Goal: Task Accomplishment & Management: Use online tool/utility

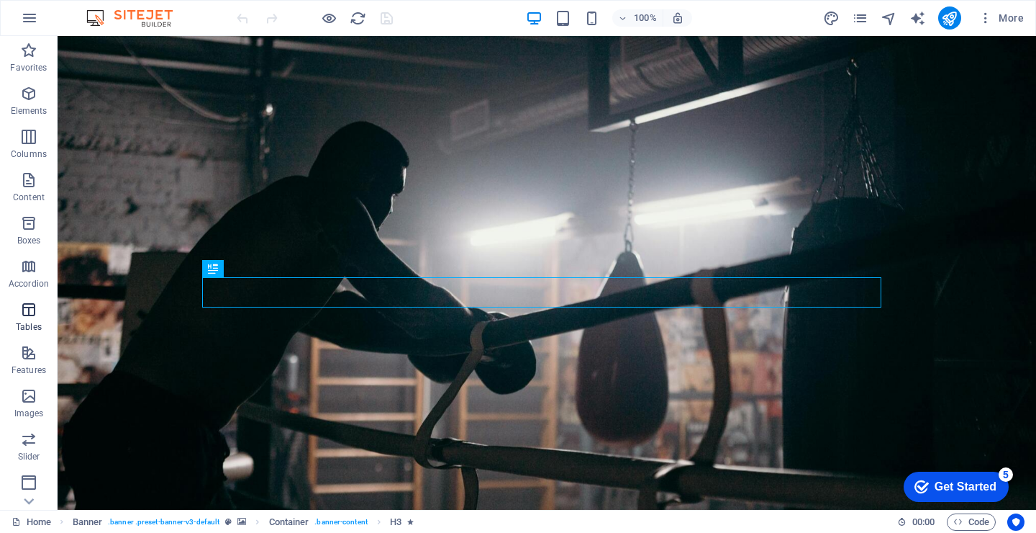
click at [29, 325] on p "Tables" at bounding box center [29, 327] width 26 height 12
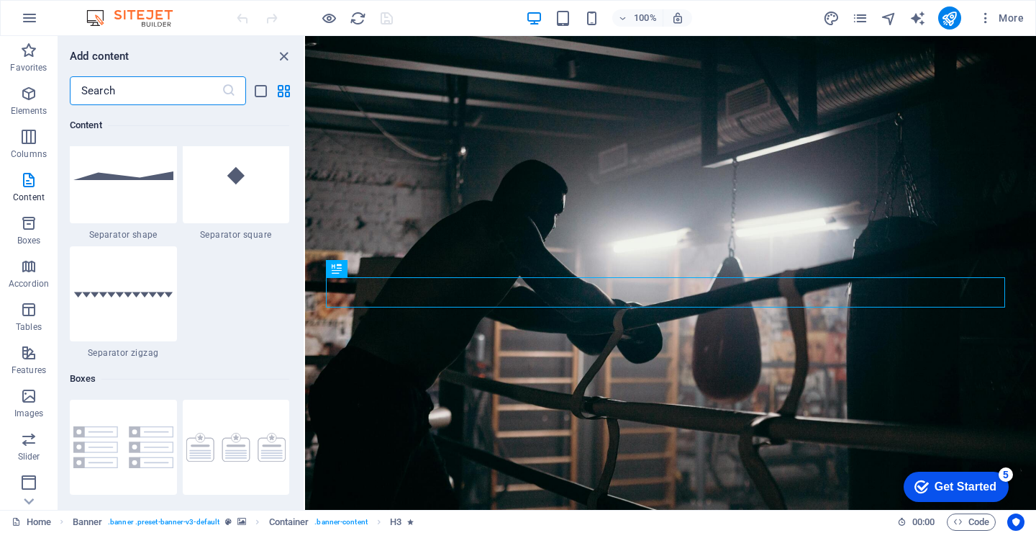
scroll to position [3475, 0]
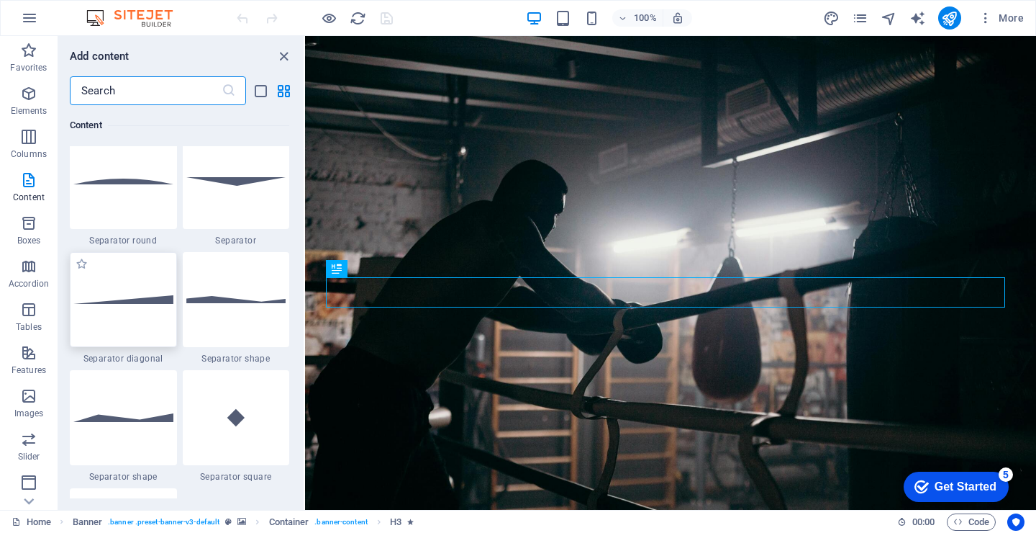
click at [125, 309] on div at bounding box center [123, 299] width 107 height 95
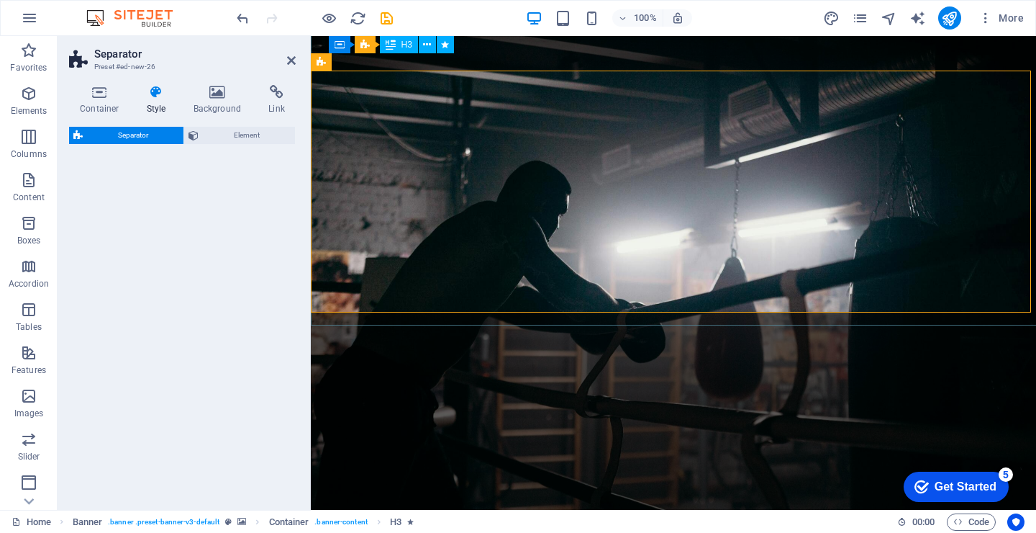
select select "diagonal"
select select "rem"
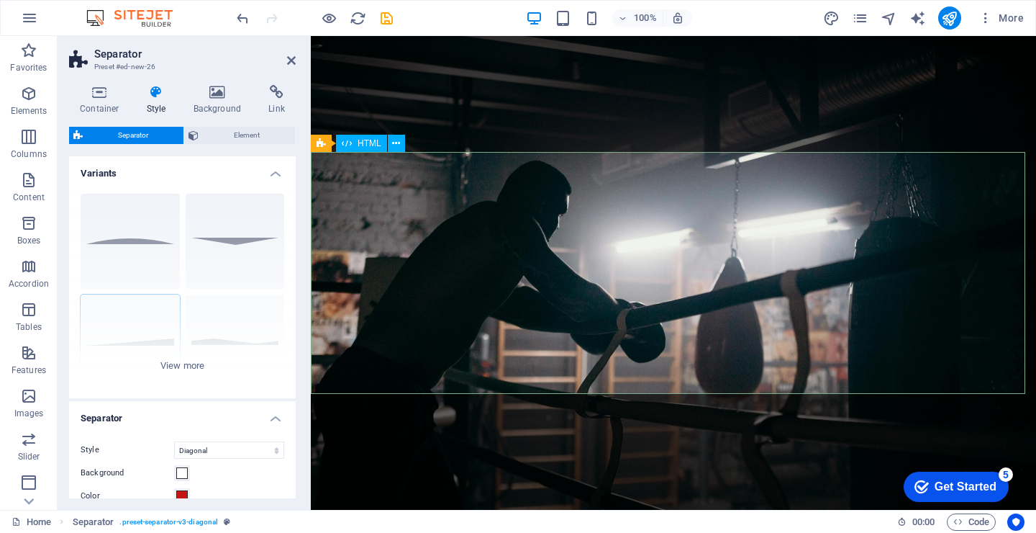
scroll to position [358, 0]
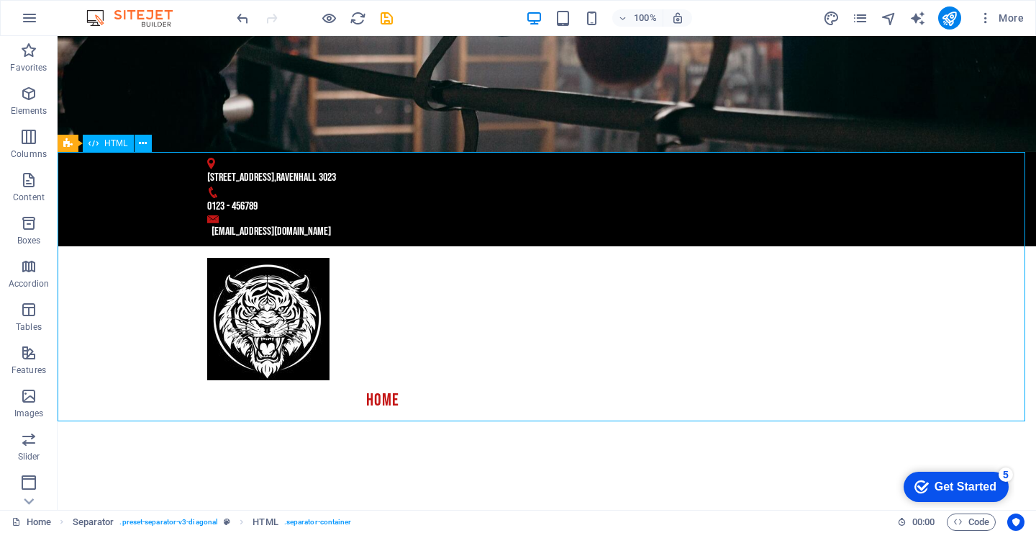
drag, startPoint x: 325, startPoint y: 239, endPoint x: 584, endPoint y: 284, distance: 263.0
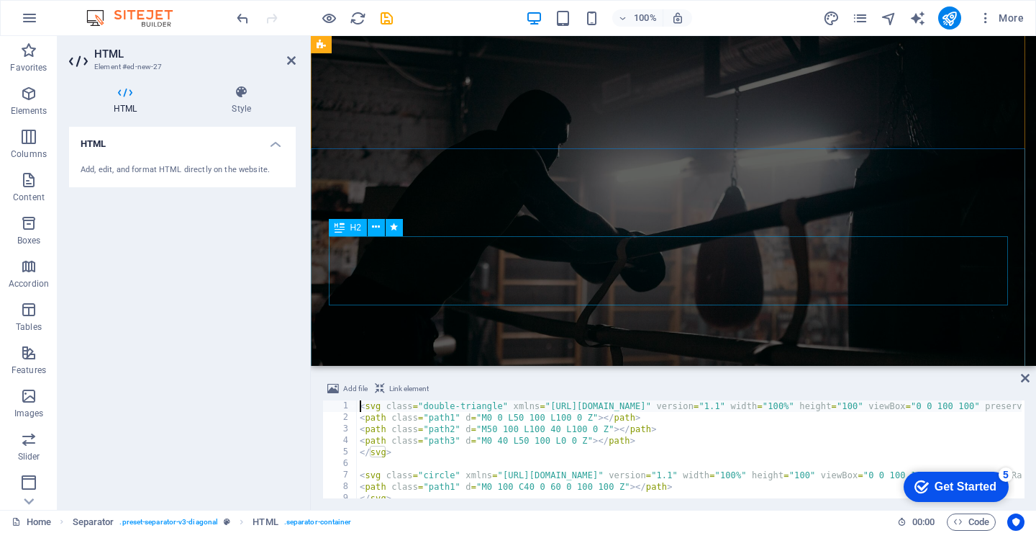
scroll to position [357, 0]
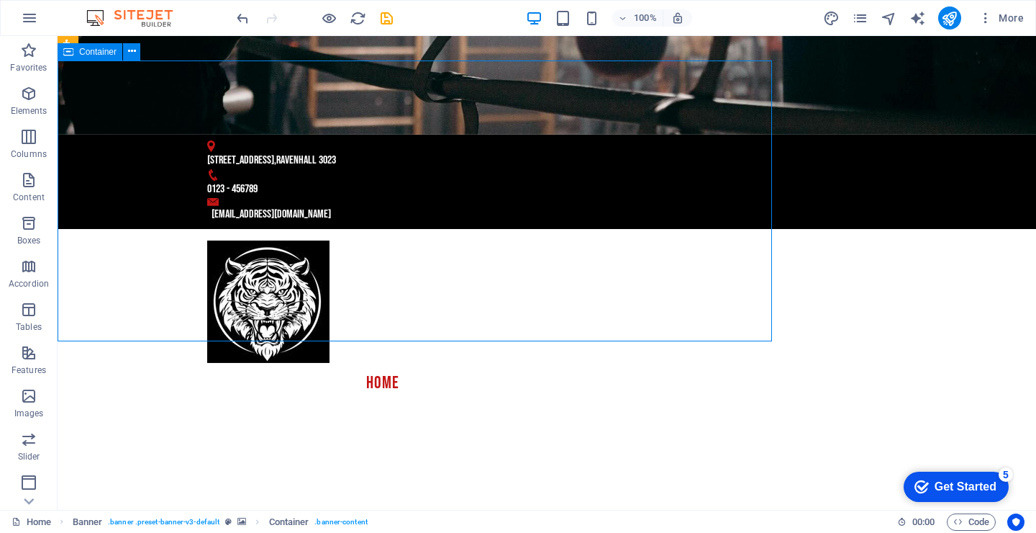
scroll to position [150, 0]
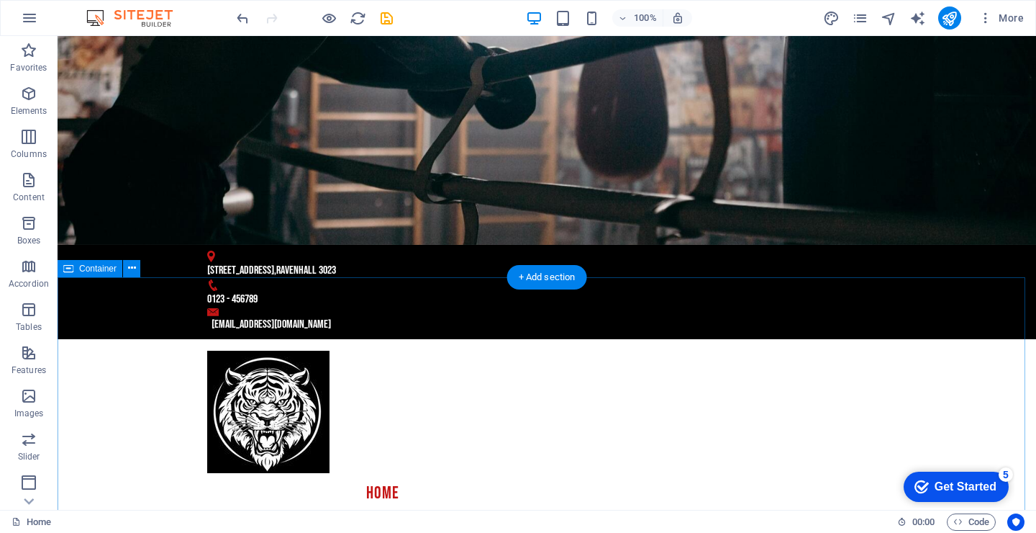
scroll to position [160, 0]
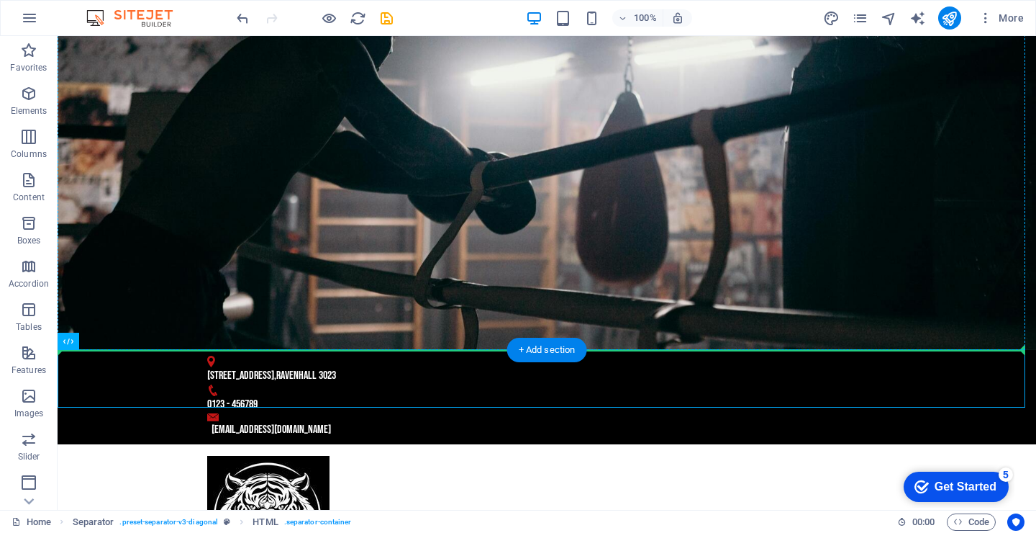
drag, startPoint x: 714, startPoint y: 376, endPoint x: 711, endPoint y: 348, distance: 28.2
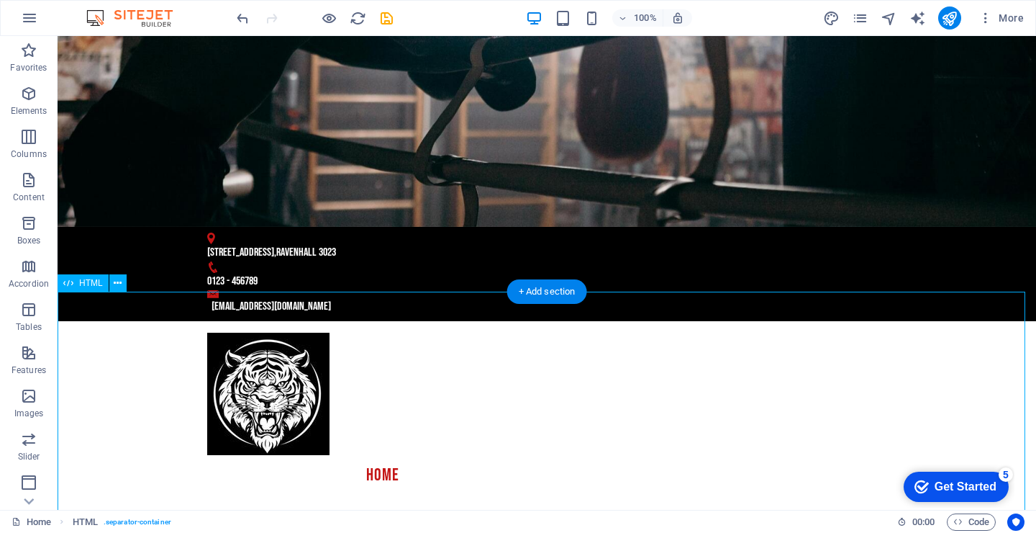
scroll to position [307, 0]
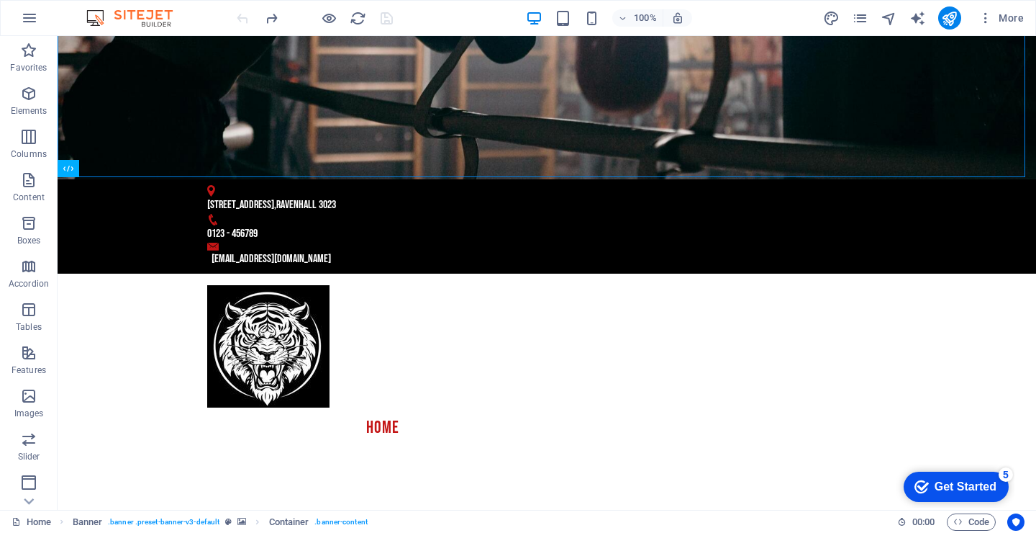
scroll to position [333, 0]
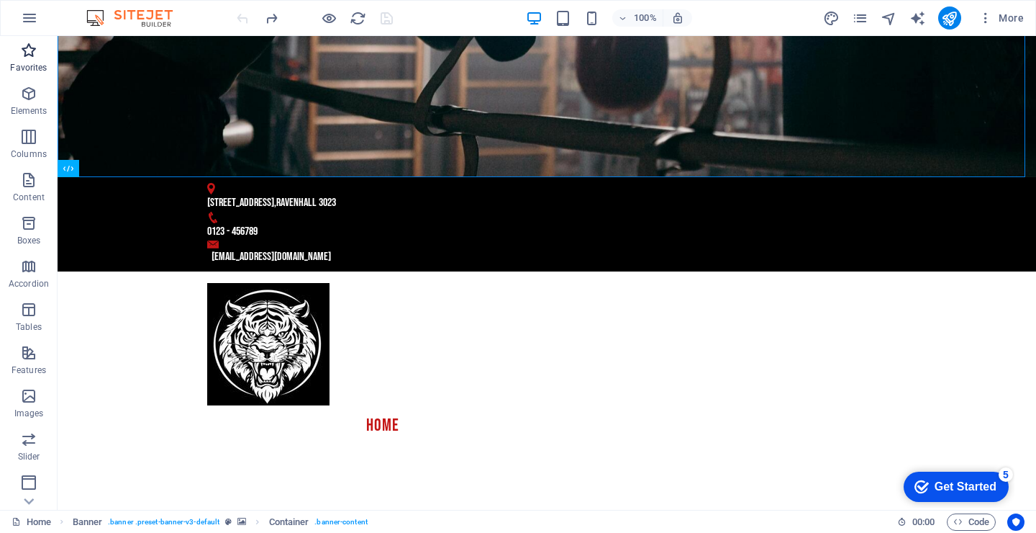
click at [36, 68] on p "Favorites" at bounding box center [28, 68] width 37 height 12
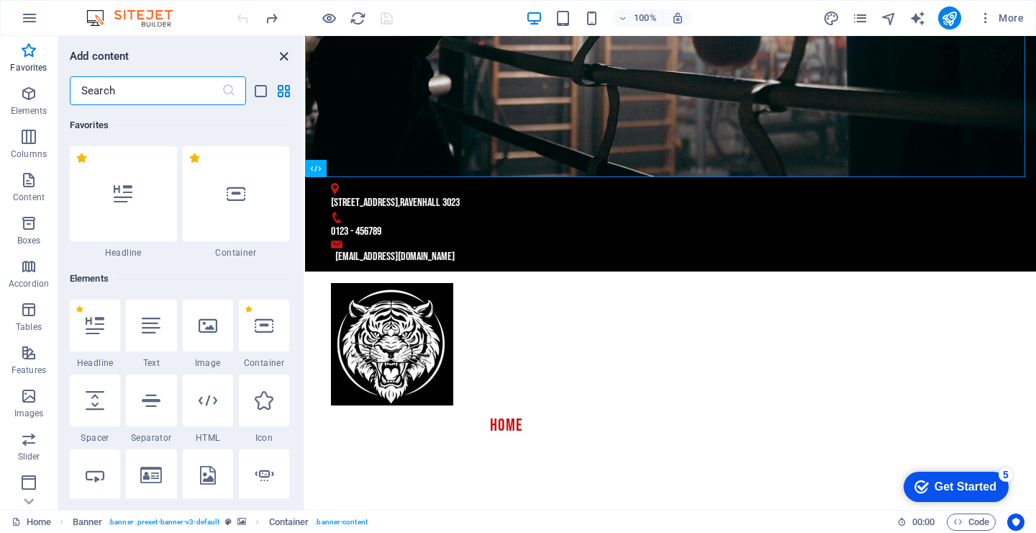
click at [289, 57] on icon "close panel" at bounding box center [284, 56] width 17 height 17
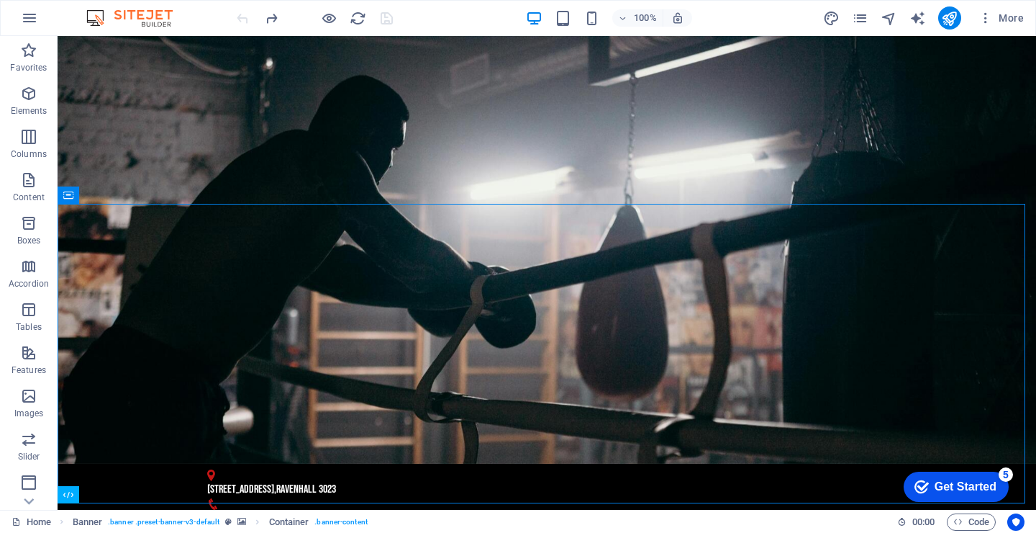
scroll to position [0, 0]
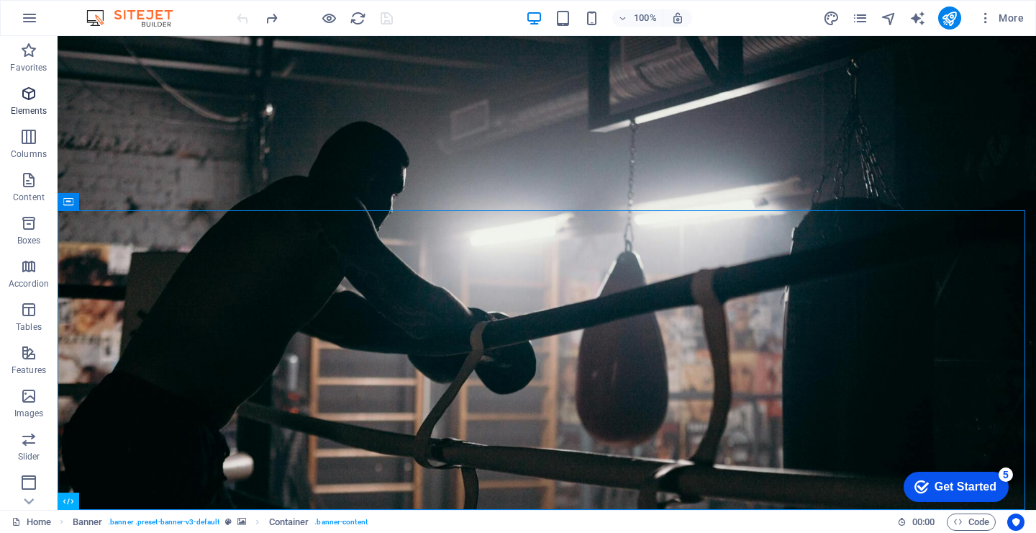
click at [32, 91] on icon "button" at bounding box center [28, 93] width 17 height 17
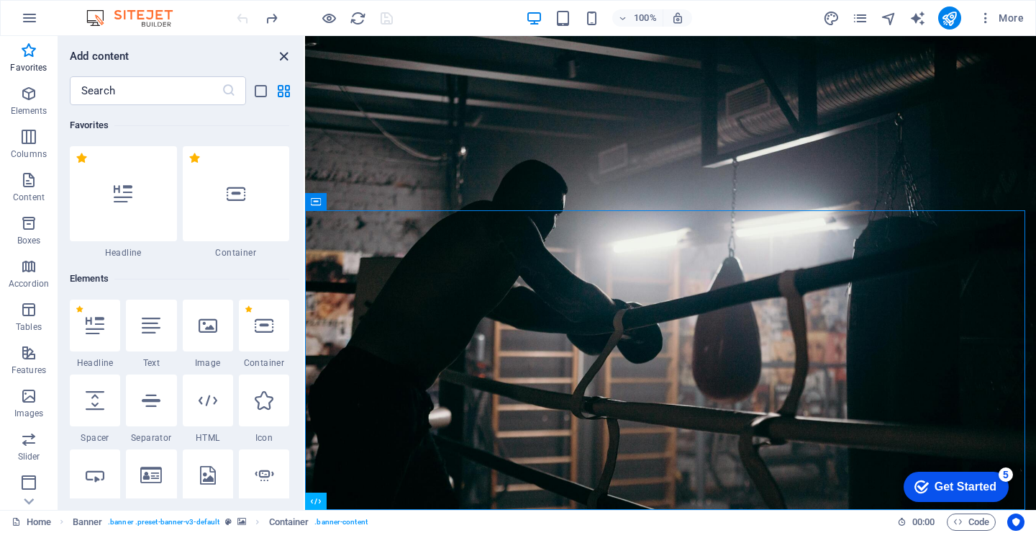
click at [283, 50] on icon "close panel" at bounding box center [284, 56] width 17 height 17
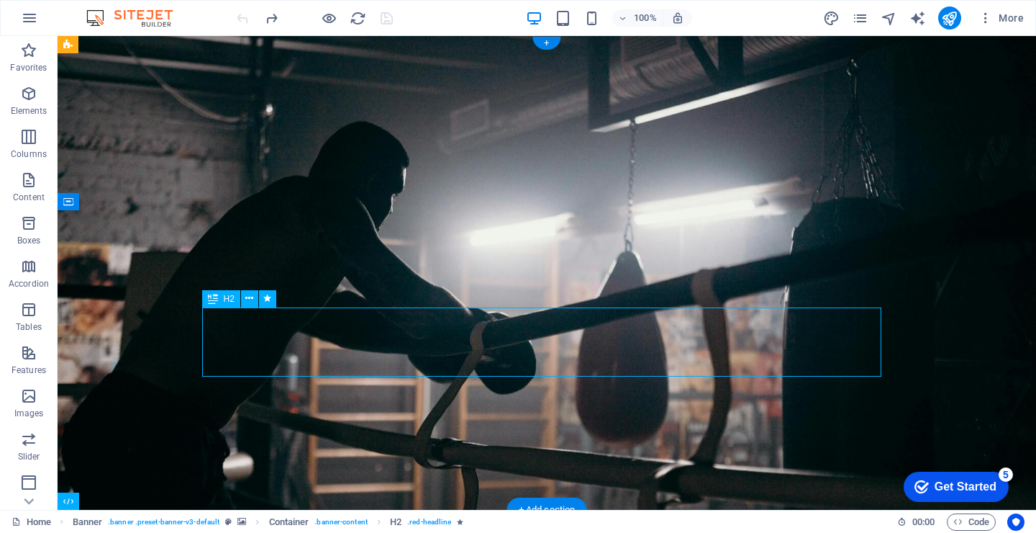
drag, startPoint x: 574, startPoint y: 350, endPoint x: 574, endPoint y: 362, distance: 12.3
drag, startPoint x: 580, startPoint y: 347, endPoint x: 578, endPoint y: 317, distance: 30.3
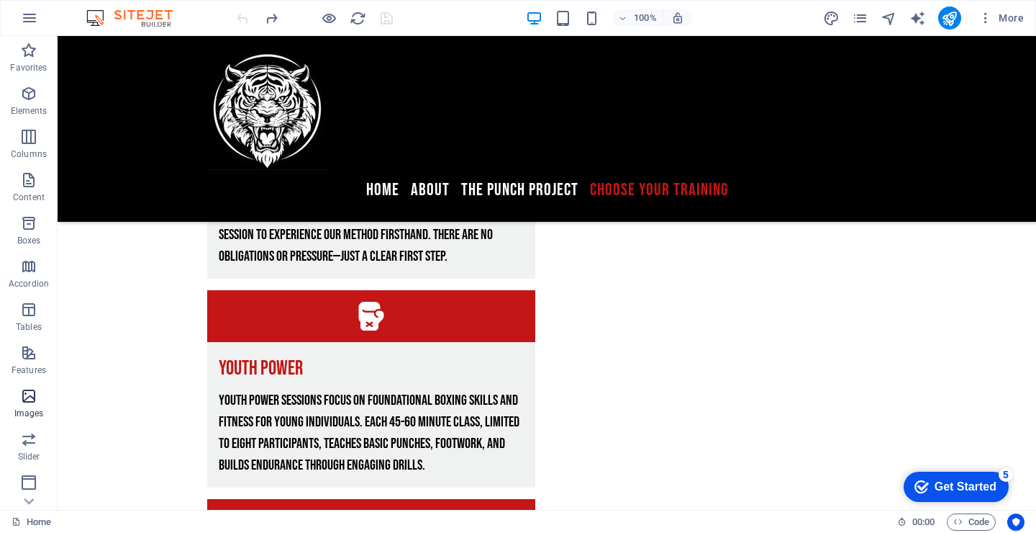
scroll to position [3116, 0]
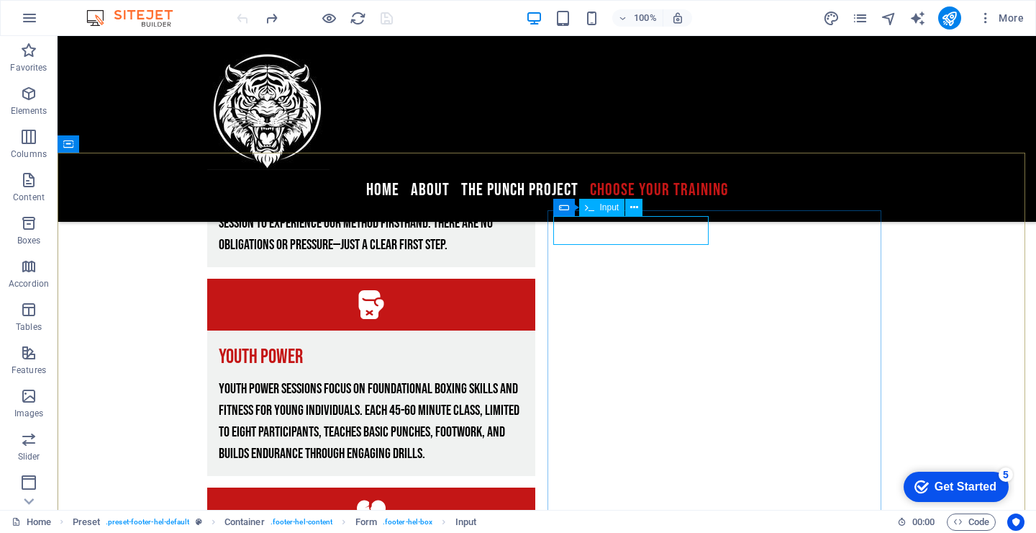
click at [609, 210] on span "Input" at bounding box center [609, 207] width 19 height 9
click at [628, 203] on button at bounding box center [633, 207] width 17 height 17
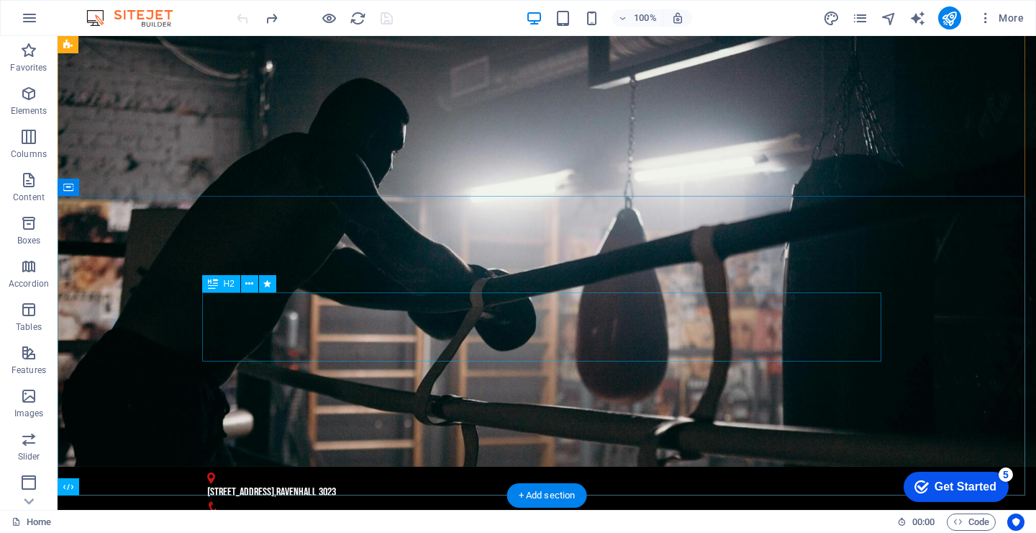
scroll to position [7, 0]
